Goal: Task Accomplishment & Management: Complete application form

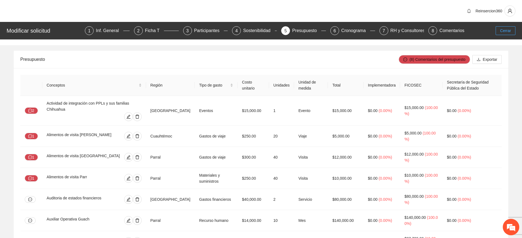
click at [496, 28] on button "Cerrar" at bounding box center [505, 30] width 20 height 9
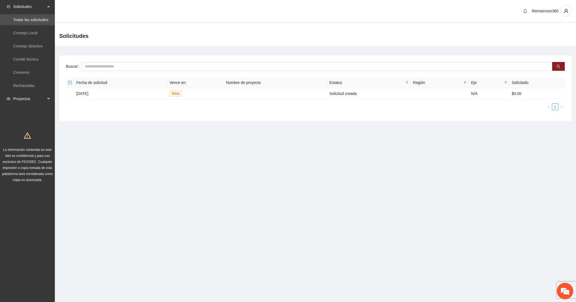
click at [33, 99] on span "Proyectos" at bounding box center [29, 98] width 32 height 11
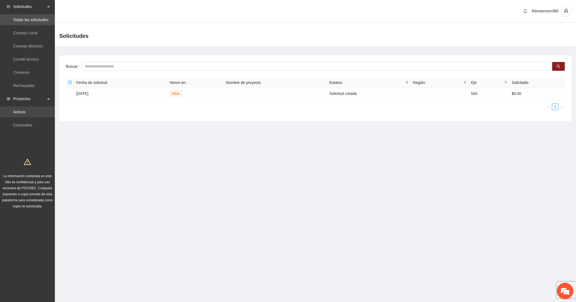
click at [23, 112] on link "Activos" at bounding box center [19, 112] width 12 height 4
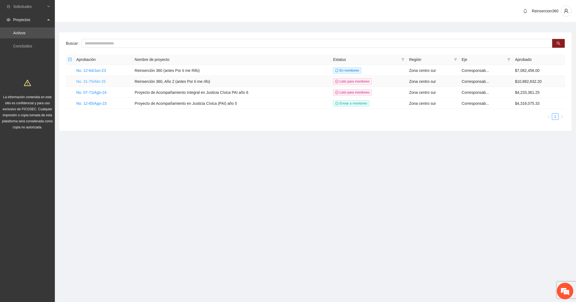
click at [101, 80] on link "No. 31-75/Abr-25" at bounding box center [90, 81] width 29 height 4
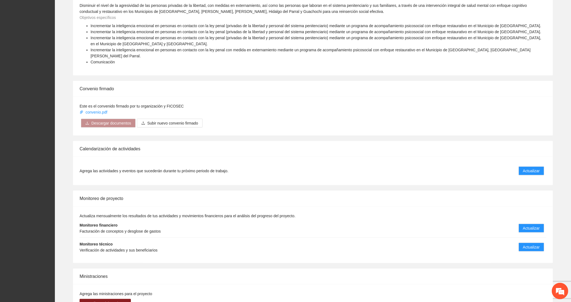
scroll to position [670, 0]
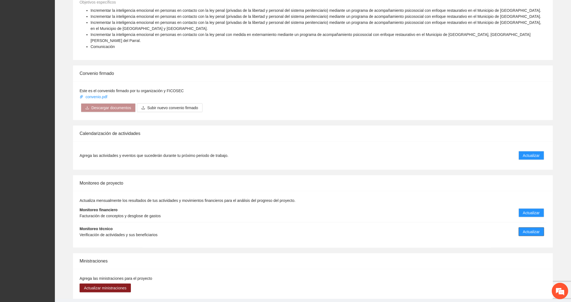
click at [521, 227] on button "Actualizar" at bounding box center [532, 231] width 26 height 9
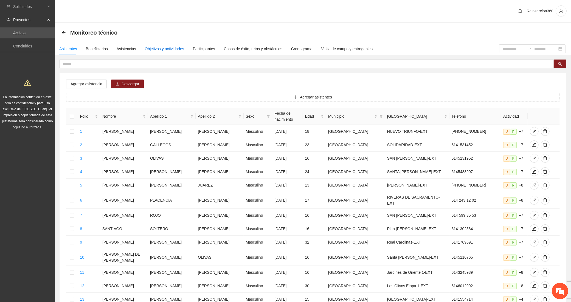
click at [178, 50] on div "Objetivos y actividades" at bounding box center [164, 49] width 39 height 6
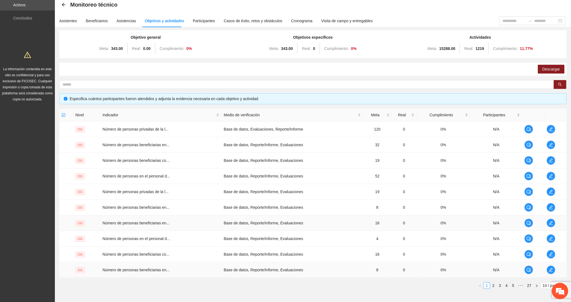
scroll to position [57, 0]
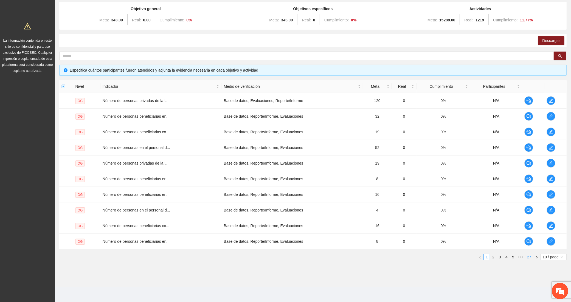
click at [521, 238] on link "27" at bounding box center [529, 257] width 8 height 6
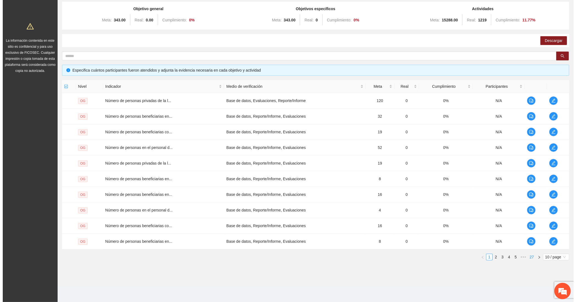
scroll to position [41, 0]
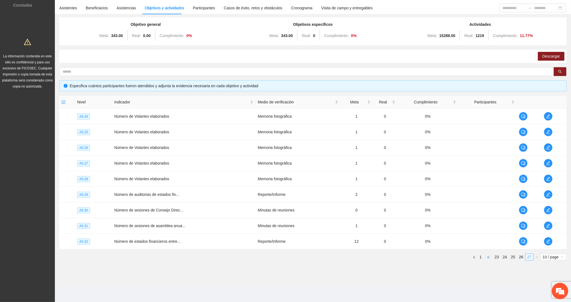
click at [491, 238] on span "•••" at bounding box center [488, 257] width 9 height 7
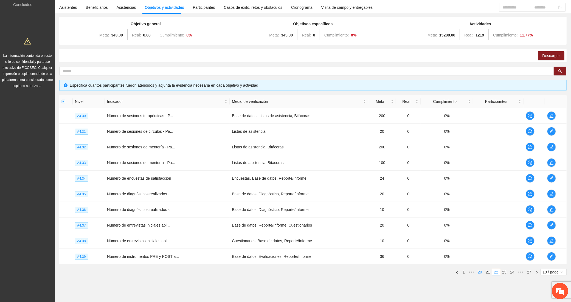
click at [482, 238] on link "20" at bounding box center [480, 272] width 8 height 6
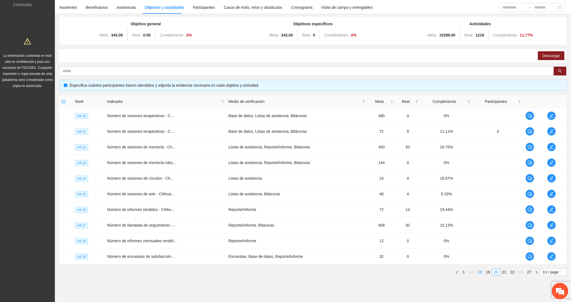
click at [482, 238] on link "18" at bounding box center [480, 272] width 8 height 6
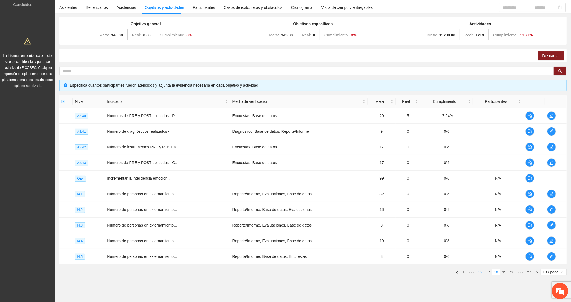
click at [482, 238] on link "16" at bounding box center [480, 272] width 8 height 6
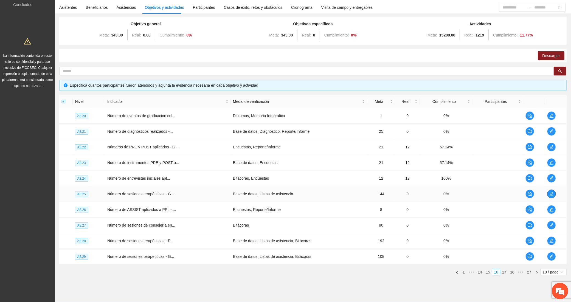
click at [521, 194] on span "edit" at bounding box center [551, 194] width 8 height 4
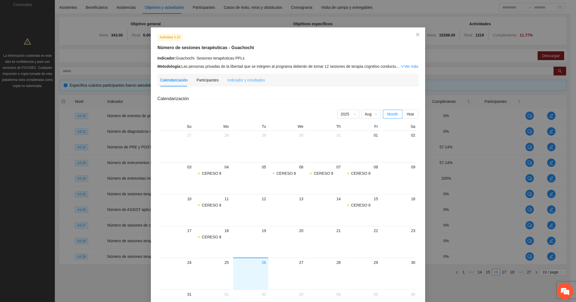
click at [238, 84] on div "Indicador y resultados" at bounding box center [246, 80] width 38 height 13
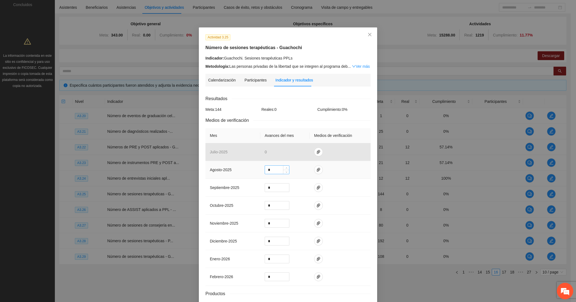
click at [273, 169] on input "*" at bounding box center [277, 170] width 24 height 8
type input "**"
click at [316, 169] on icon "paper-clip" at bounding box center [318, 170] width 4 height 4
click at [304, 153] on span "Adjuntar documento" at bounding box center [301, 153] width 34 height 6
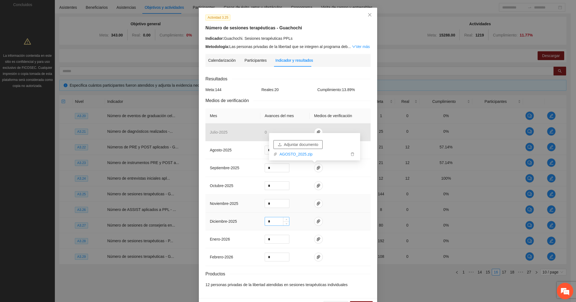
scroll to position [38, 0]
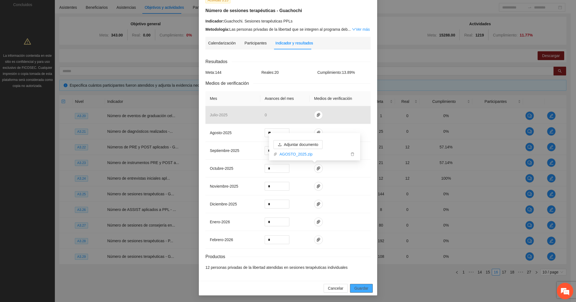
click at [355, 238] on span "Guardar" at bounding box center [362, 288] width 14 height 6
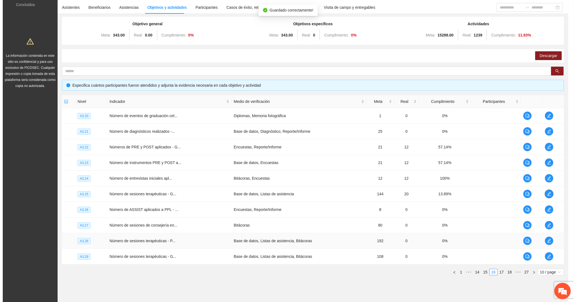
scroll to position [0, 0]
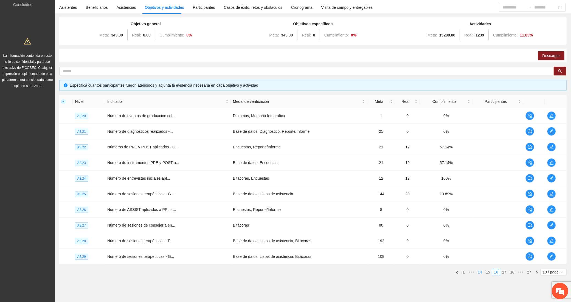
click at [479, 238] on link "14" at bounding box center [480, 272] width 8 height 6
click at [521, 177] on icon "edit" at bounding box center [551, 178] width 4 height 4
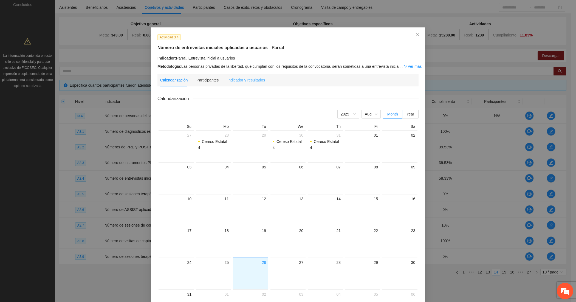
click at [246, 83] on div "Indicador y resultados" at bounding box center [246, 80] width 38 height 13
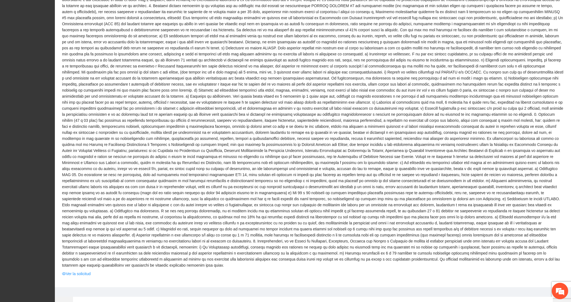
scroll to position [229, 0]
click at [73, 269] on link "Ver la solicitud" at bounding box center [76, 272] width 29 height 6
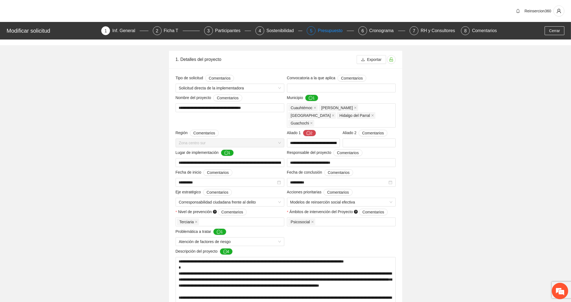
click at [337, 30] on div "Presupuesto" at bounding box center [332, 30] width 29 height 9
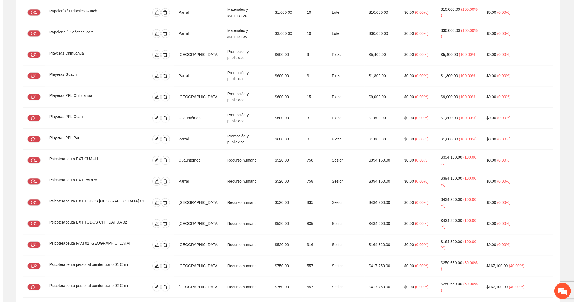
scroll to position [1418, 0]
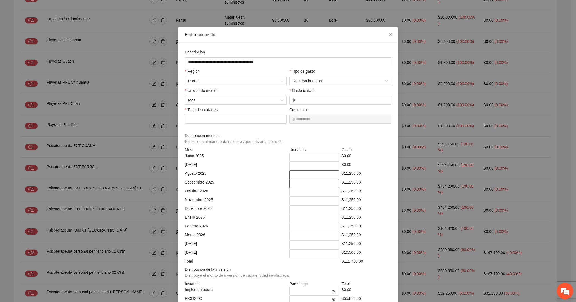
drag, startPoint x: 299, startPoint y: 175, endPoint x: 299, endPoint y: 183, distance: 8.0
click at [299, 183] on div "Mes Unidades Costo Junio 2025 * $0.00 Julio 2025 * $0.00 Agosto 2025 ** $11,250…" at bounding box center [288, 205] width 206 height 117
